Goal: Task Accomplishment & Management: Use online tool/utility

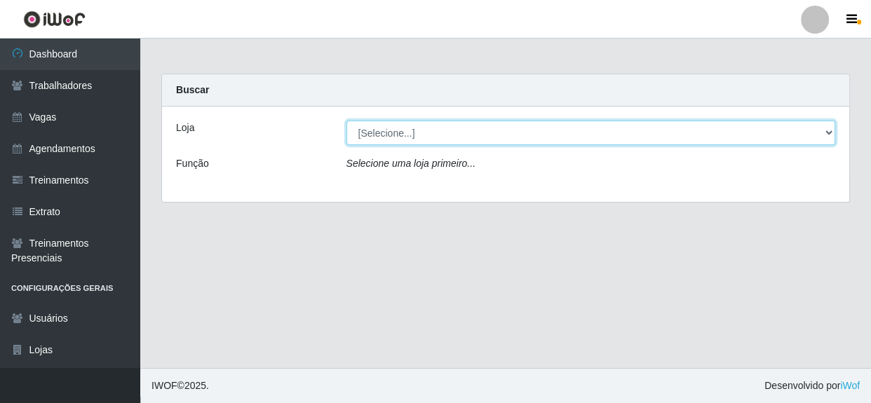
click at [398, 131] on select "[Selecione...] Rede Compras - CD Logistica" at bounding box center [590, 133] width 489 height 25
select select "429"
click at [346, 121] on select "[Selecione...] Rede Compras - CD Logistica" at bounding box center [590, 133] width 489 height 25
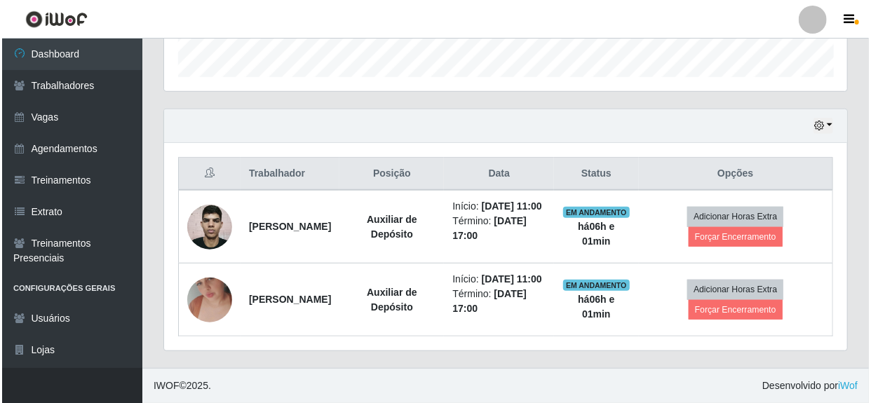
scroll to position [452, 0]
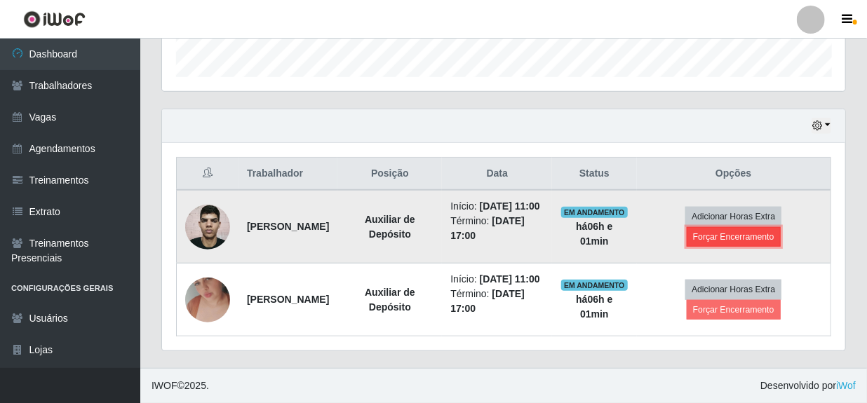
click at [745, 227] on button "Forçar Encerramento" at bounding box center [733, 237] width 94 height 20
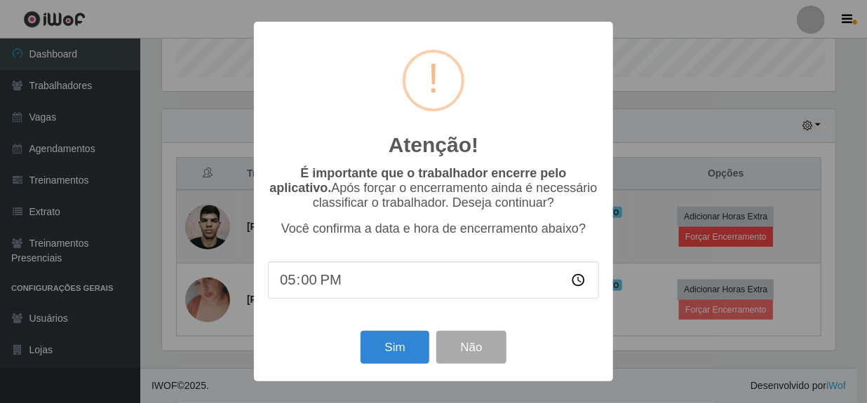
scroll to position [291, 677]
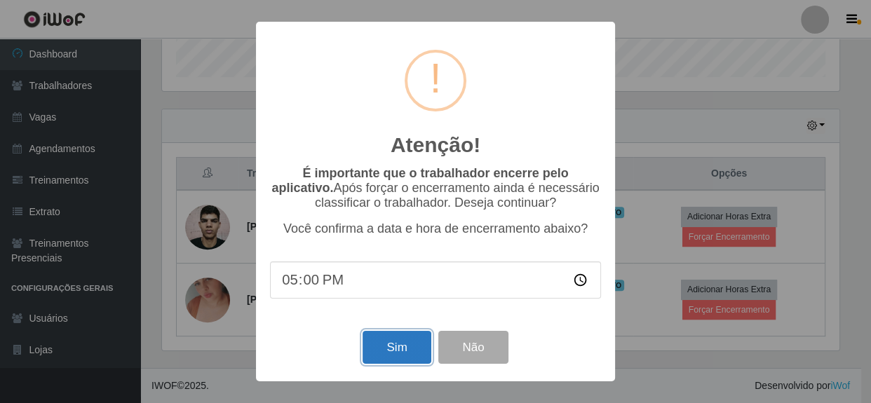
click at [404, 351] on button "Sim" at bounding box center [396, 347] width 68 height 33
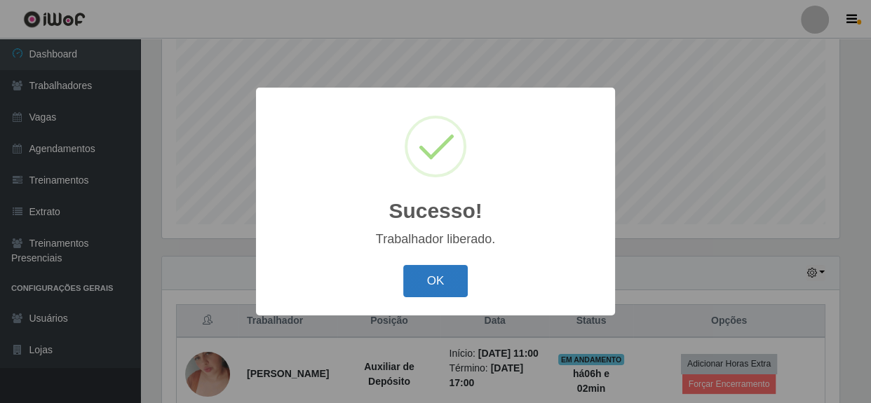
click at [448, 288] on button "OK" at bounding box center [435, 281] width 65 height 33
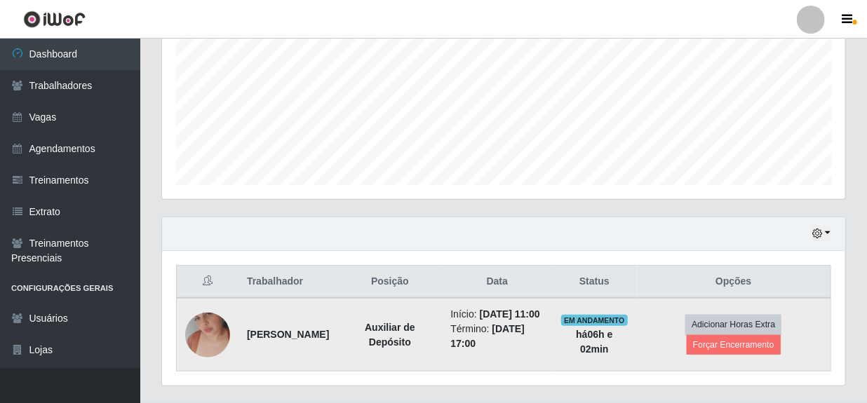
scroll to position [365, 0]
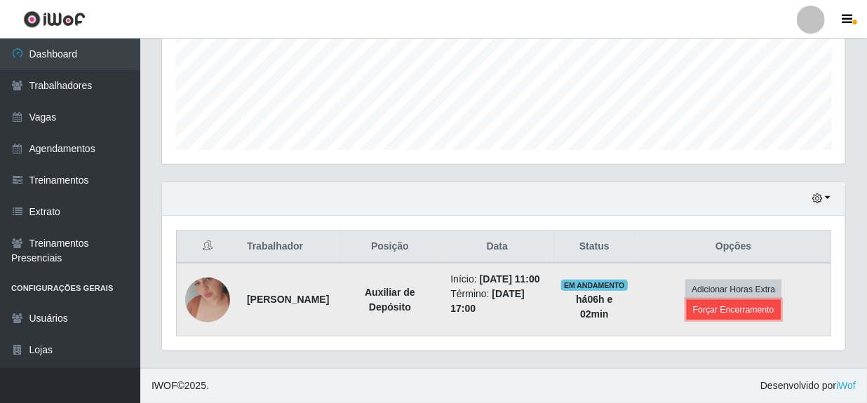
click at [722, 304] on button "Forçar Encerramento" at bounding box center [733, 310] width 94 height 20
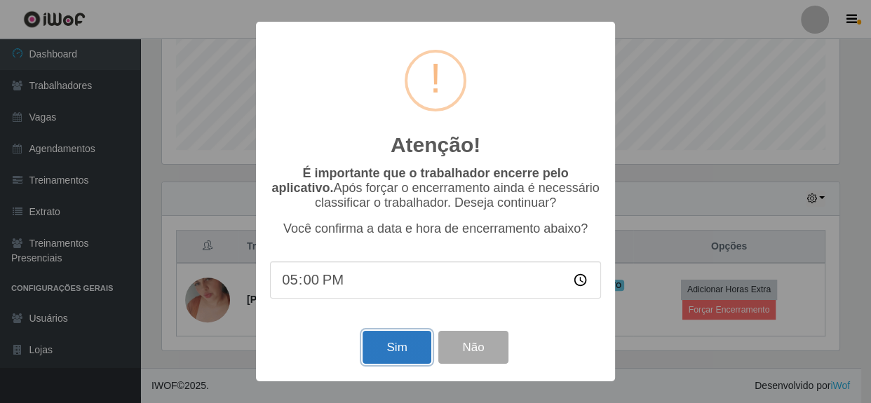
click at [394, 348] on button "Sim" at bounding box center [396, 347] width 68 height 33
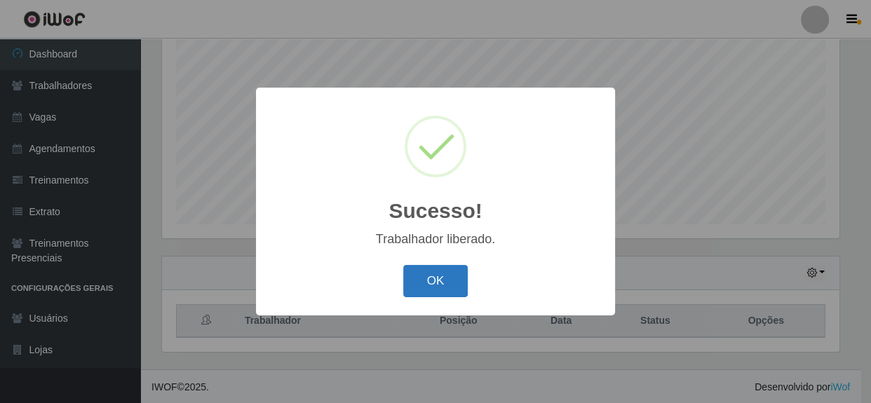
click at [439, 285] on button "OK" at bounding box center [435, 281] width 65 height 33
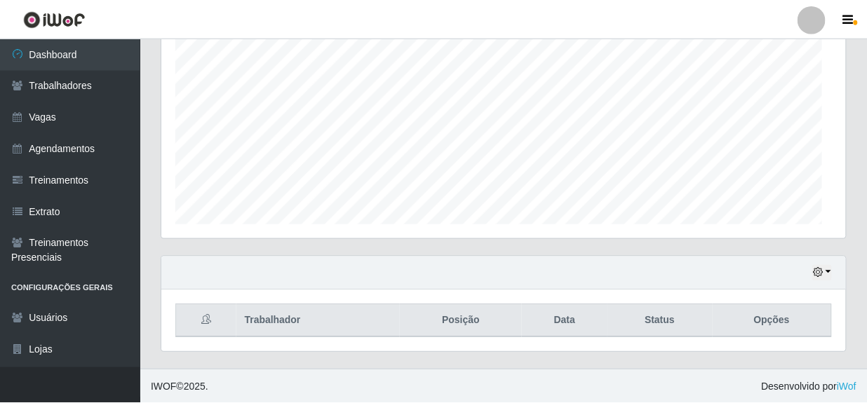
scroll to position [291, 683]
